Goal: Transaction & Acquisition: Purchase product/service

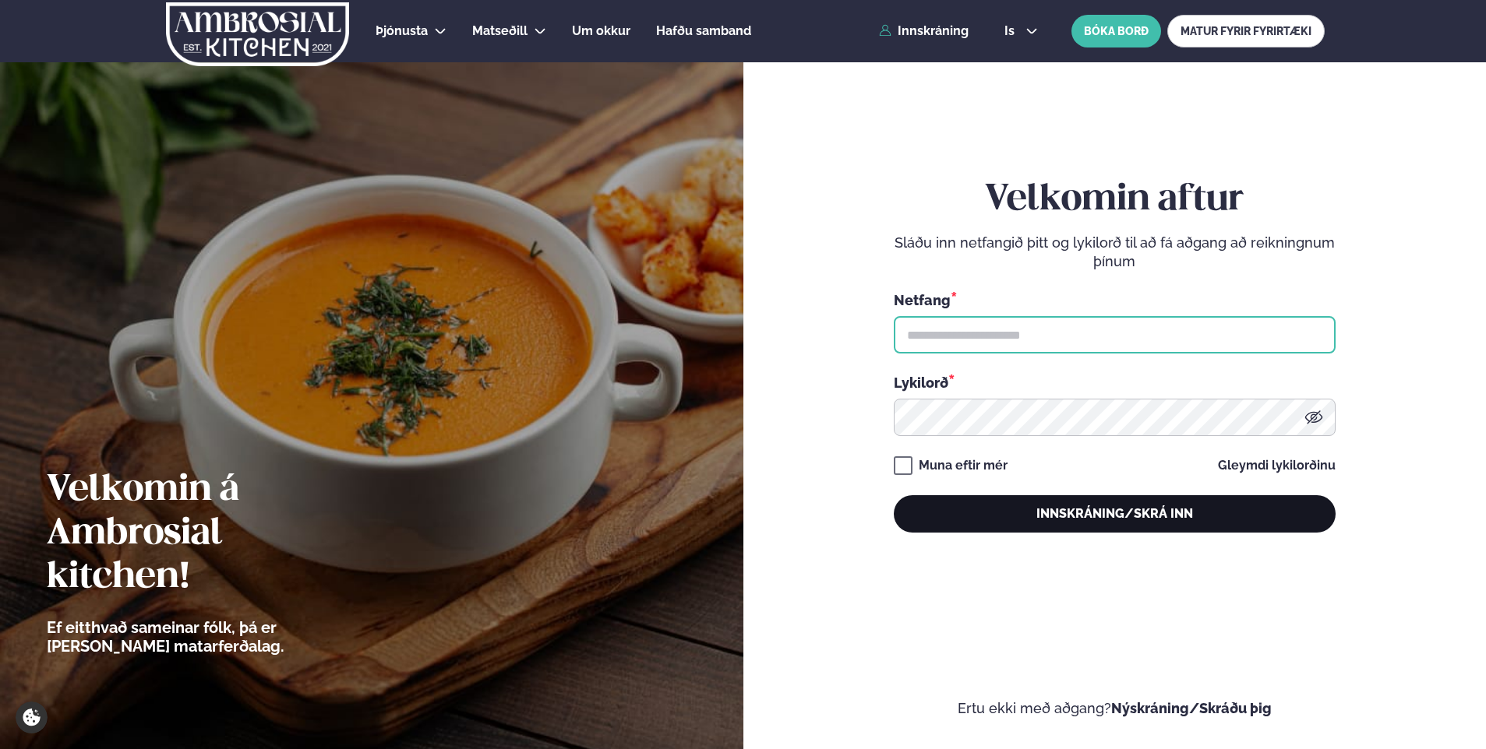
type input "**********"
click at [1063, 517] on button "Innskráning/Skrá inn" at bounding box center [1115, 514] width 442 height 37
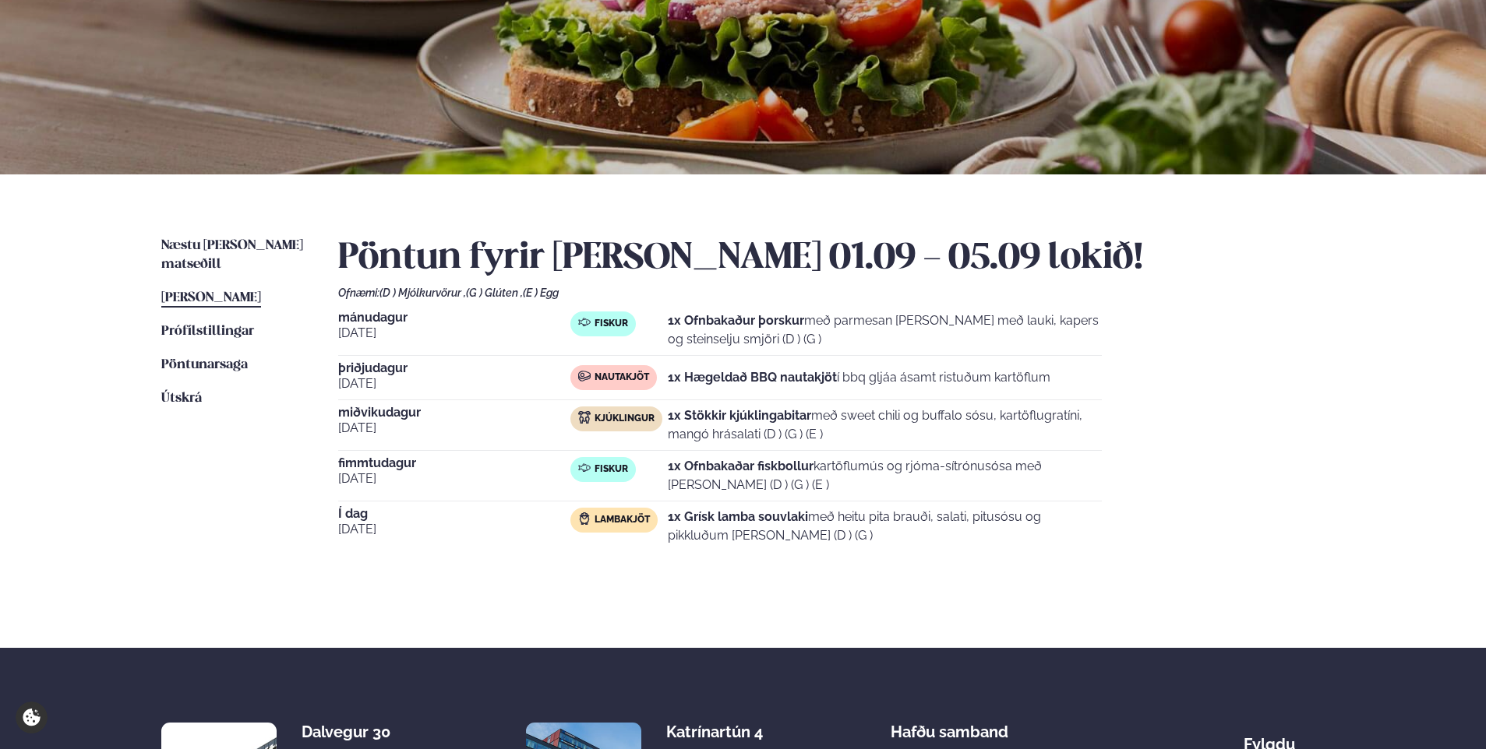
scroll to position [177, 0]
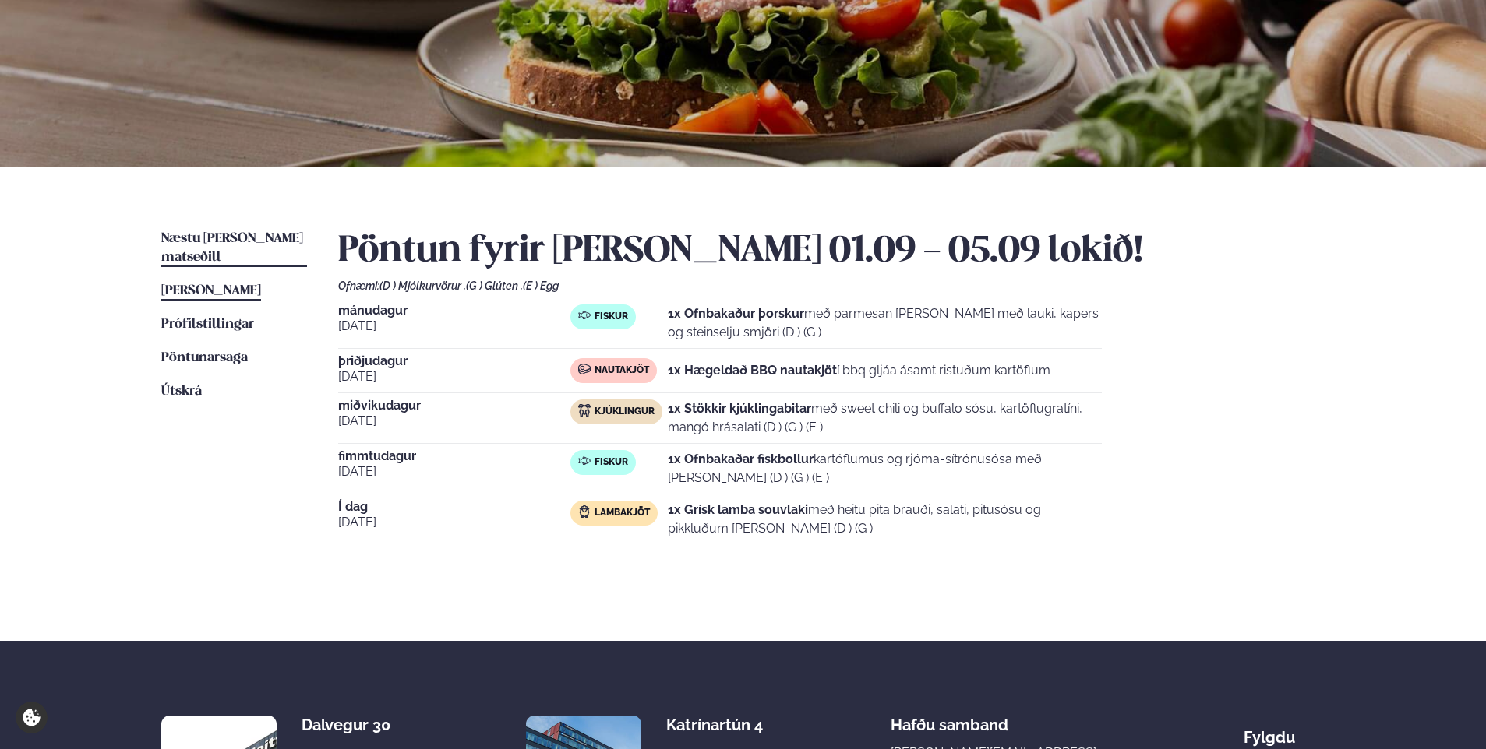
click at [223, 235] on span "Næstu [PERSON_NAME] matseðill" at bounding box center [232, 248] width 142 height 32
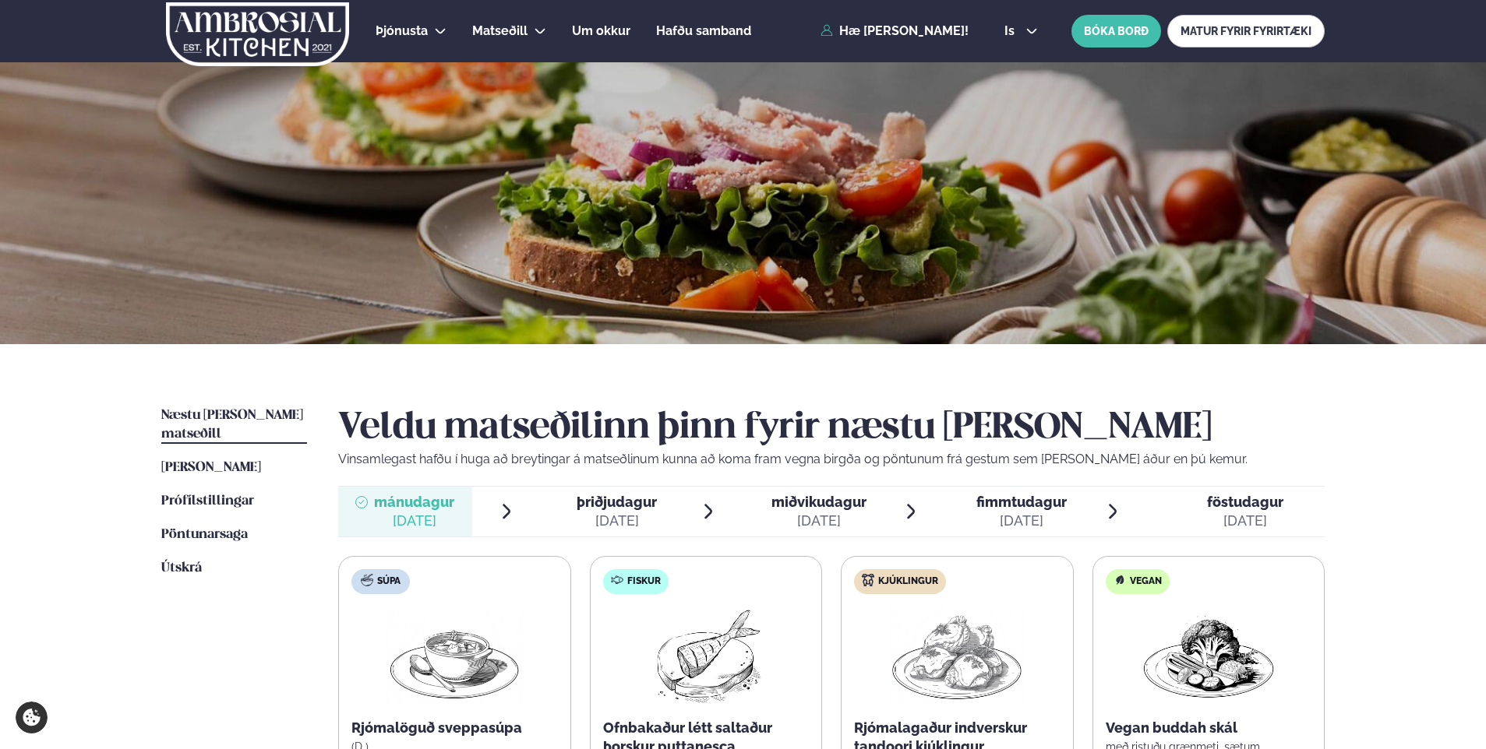
drag, startPoint x: 1484, startPoint y: 159, endPoint x: 1489, endPoint y: 249, distance: 89.7
click at [1485, 249] on html "About cookies on this site We use cookies to collect and analyse information on…" at bounding box center [743, 660] width 1486 height 1321
drag, startPoint x: 1489, startPoint y: 249, endPoint x: 1426, endPoint y: 406, distance: 169.6
click at [1426, 407] on div "Þjónusta Hádegismatur fyrir fyrirtæki Fyrirtækja veitingar Einkapartý Matseðill…" at bounding box center [743, 660] width 1486 height 1321
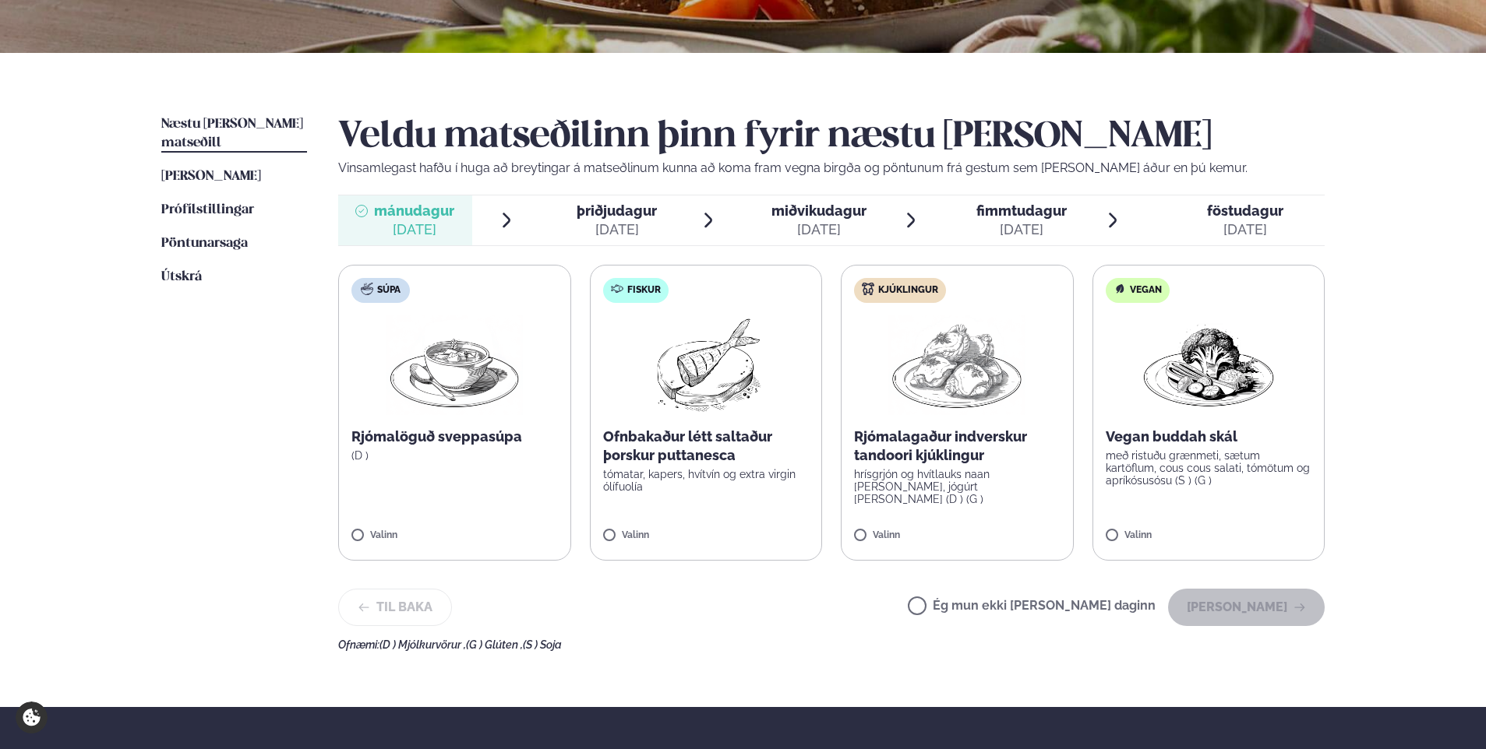
scroll to position [292, 0]
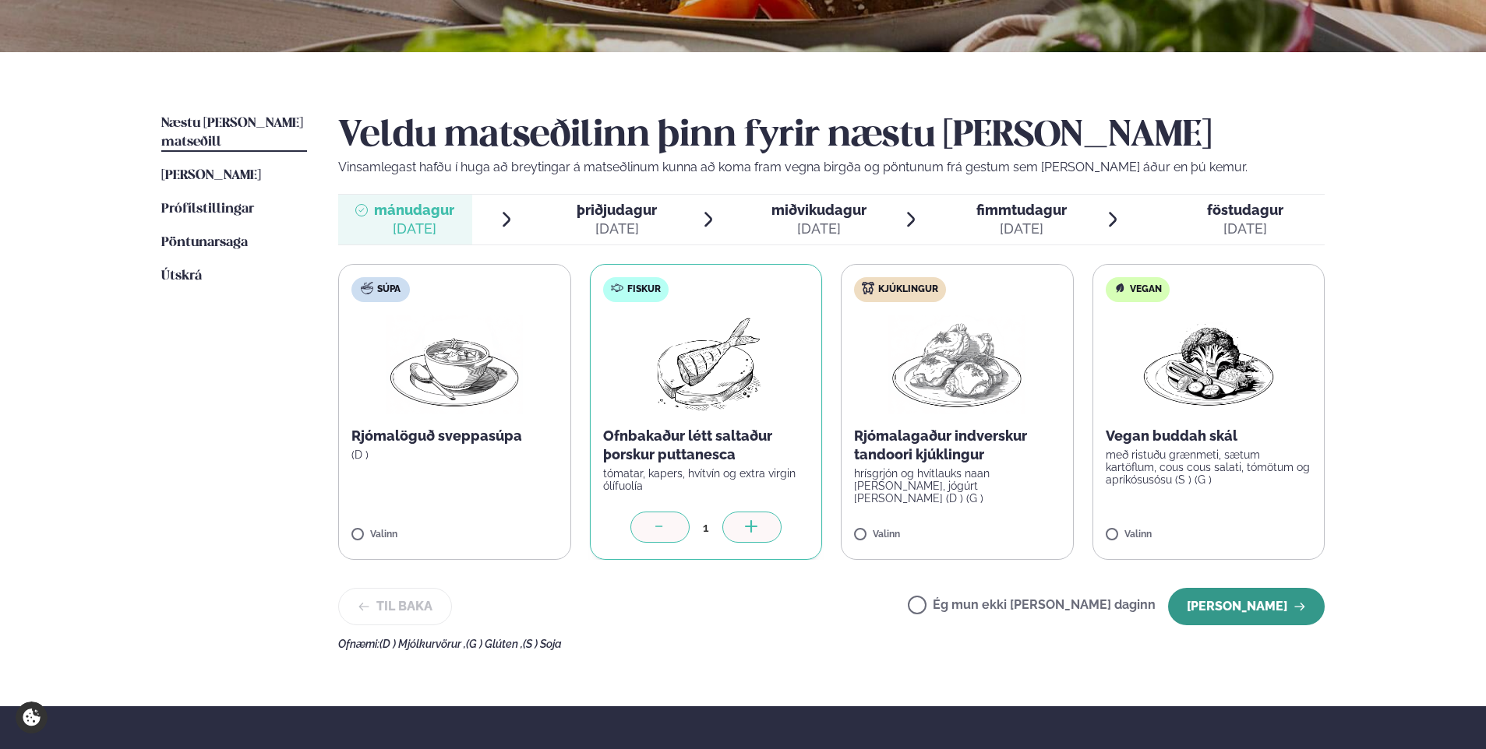
click at [1251, 607] on button "[PERSON_NAME]" at bounding box center [1246, 606] width 157 height 37
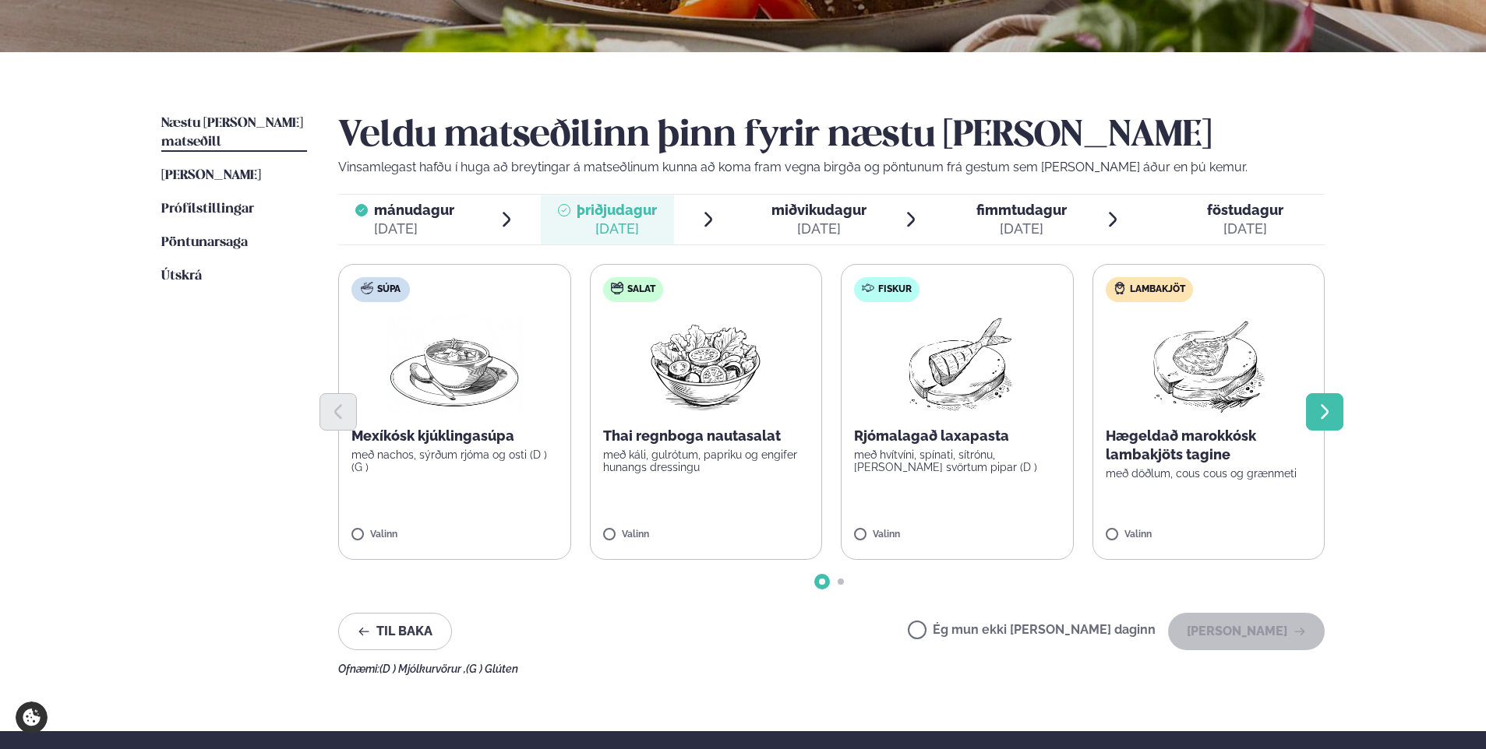
click at [1335, 406] on button "Next slide" at bounding box center [1324, 411] width 37 height 37
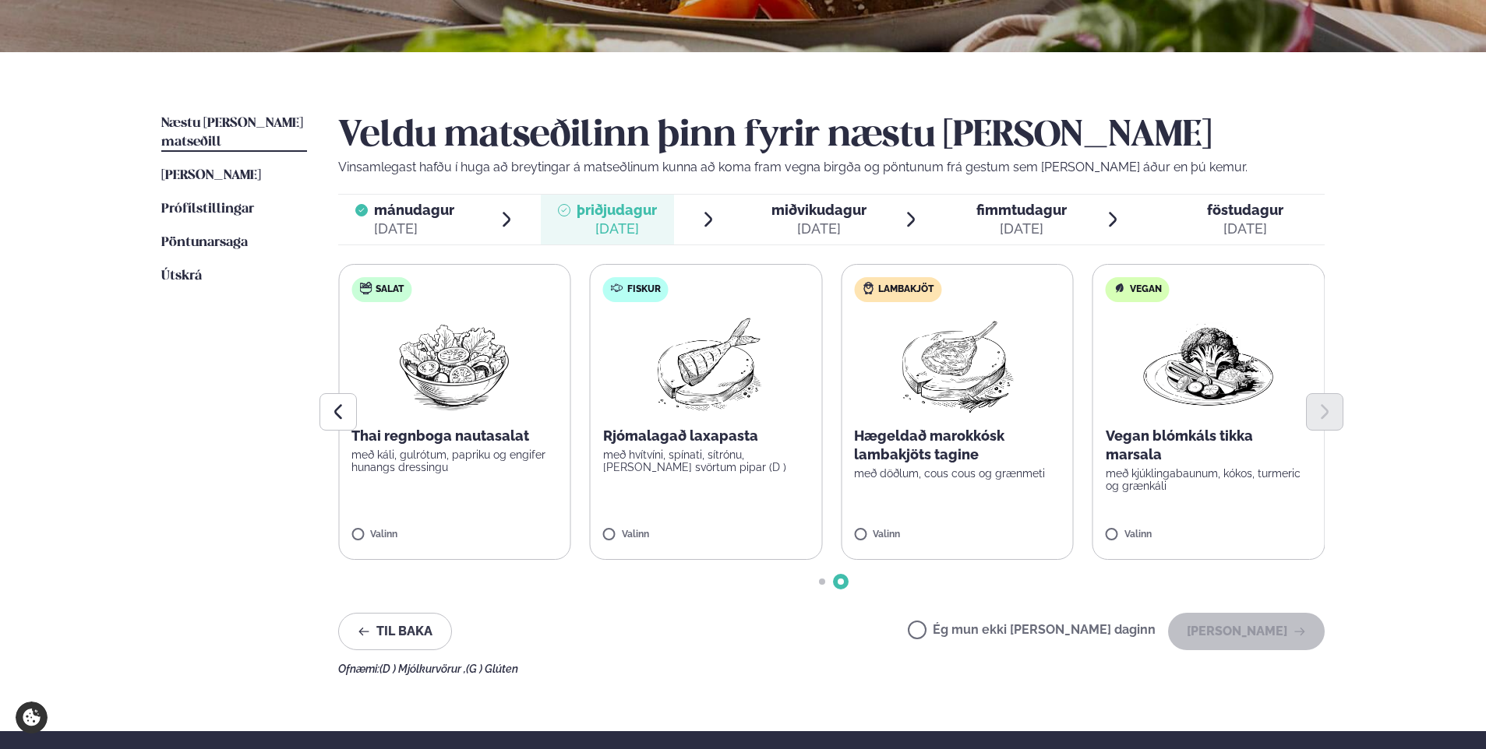
click at [905, 468] on p "með döðlum, cous cous og grænmeti" at bounding box center [957, 473] width 206 height 12
click at [1247, 639] on button "[PERSON_NAME]" at bounding box center [1246, 631] width 157 height 37
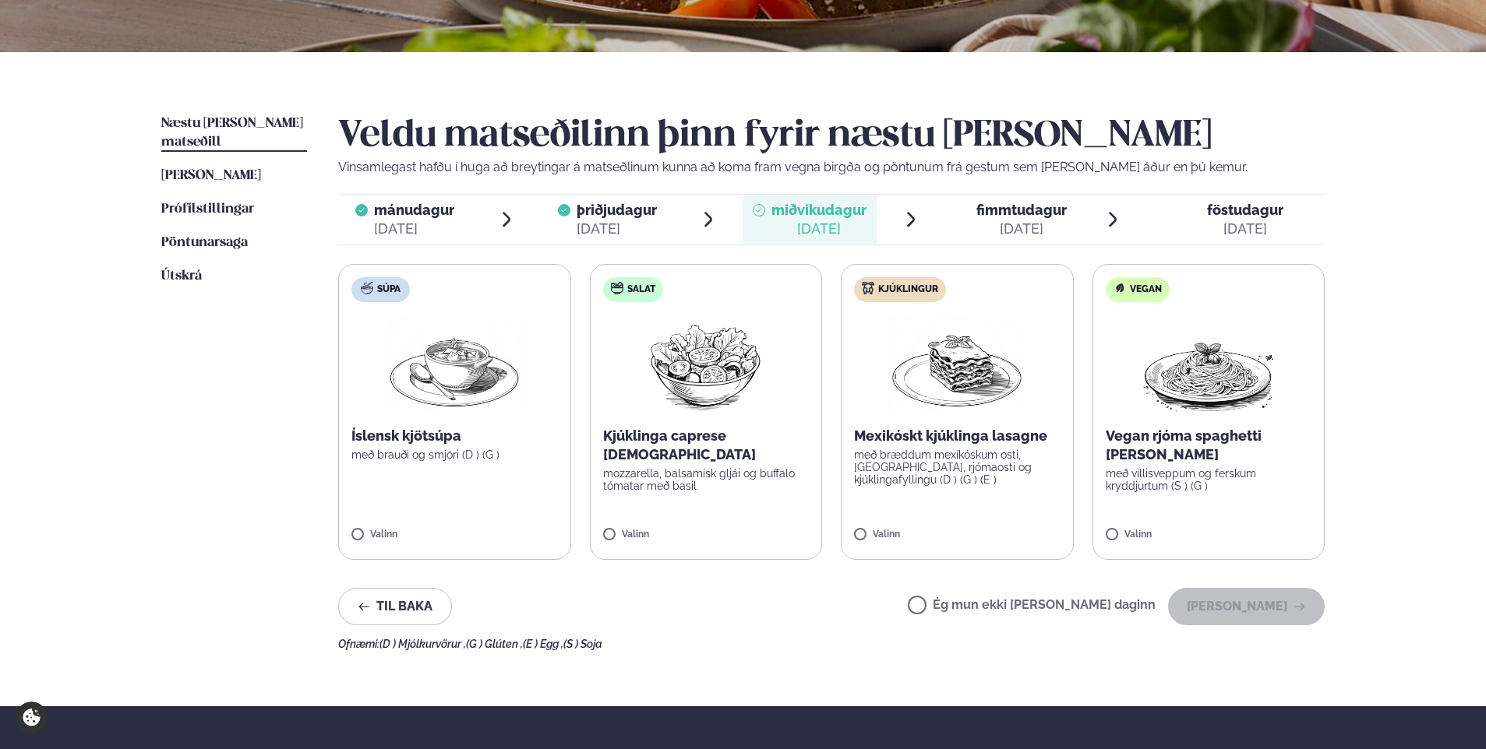
click at [407, 441] on p "Íslensk kjötsúpa" at bounding box center [454, 436] width 206 height 19
click at [1251, 604] on button "[PERSON_NAME]" at bounding box center [1246, 606] width 157 height 37
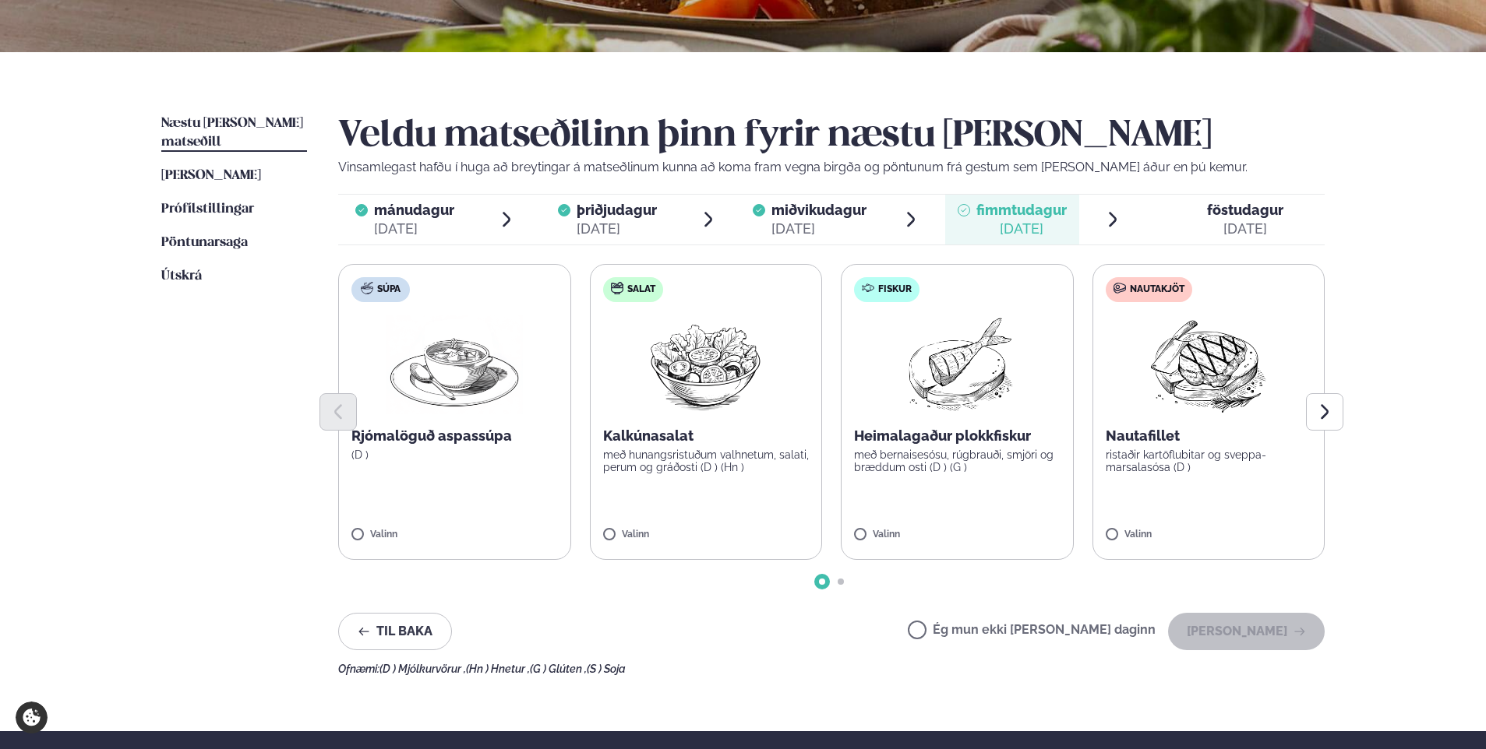
click at [950, 383] on img at bounding box center [957, 365] width 138 height 100
click at [1269, 630] on button "[PERSON_NAME]" at bounding box center [1246, 631] width 157 height 37
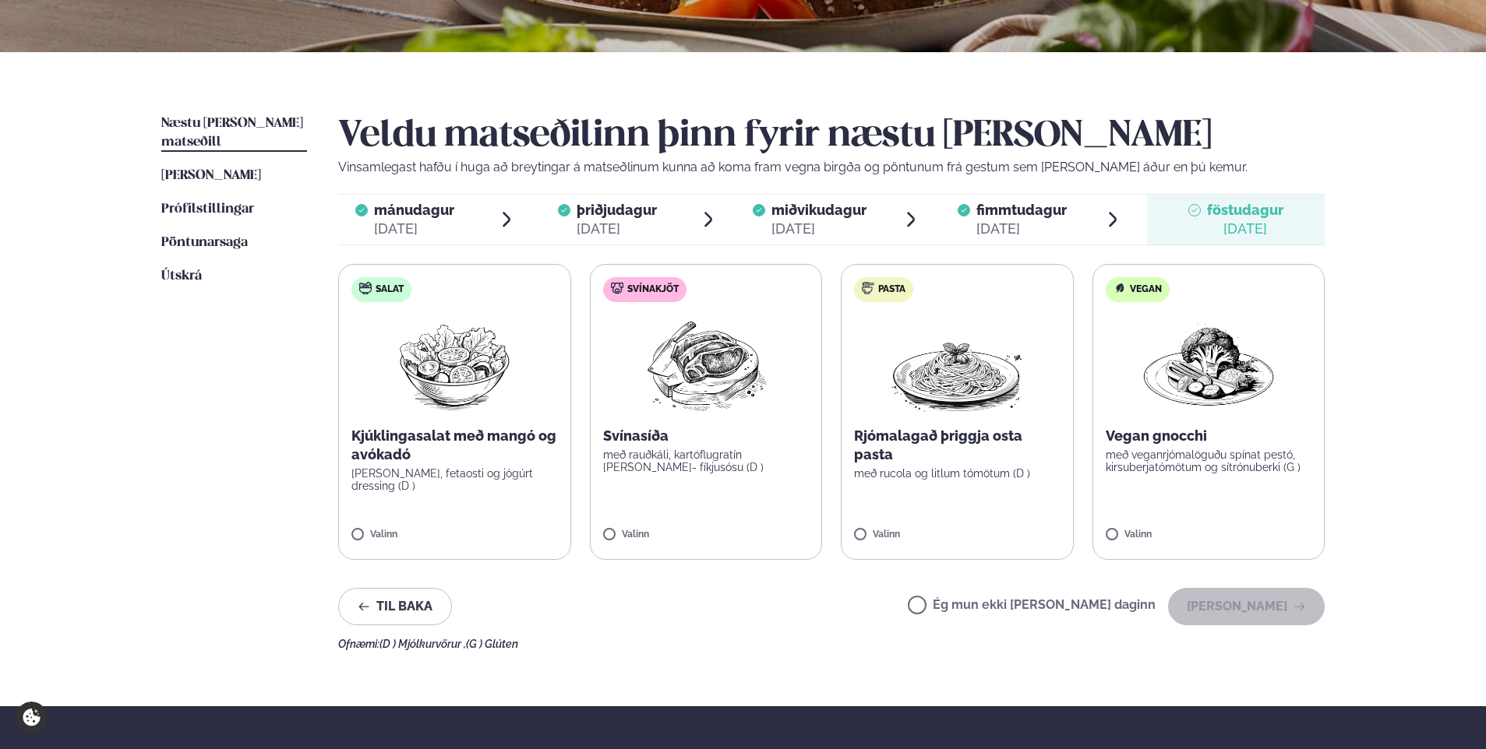
click at [706, 456] on p "með rauðkáli, kartöflugratín [PERSON_NAME]- fíkjusósu (D )" at bounding box center [706, 461] width 206 height 25
click at [1234, 607] on button "[PERSON_NAME]" at bounding box center [1246, 606] width 157 height 37
